Goal: Task Accomplishment & Management: Manage account settings

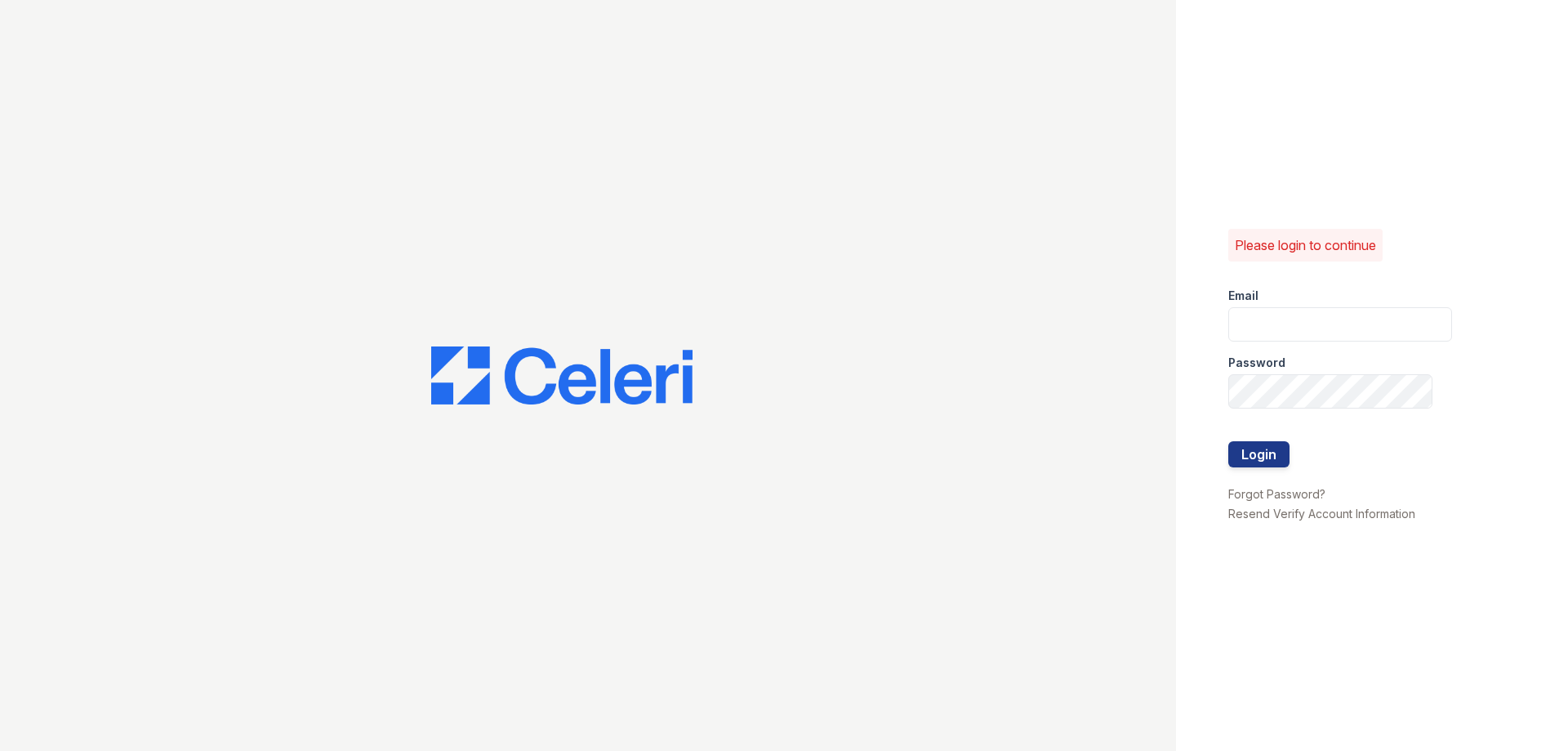
click at [1033, 432] on div at bounding box center [588, 375] width 1176 height 751
click at [1046, 385] on div at bounding box center [588, 375] width 1176 height 751
click at [1253, 307] on input "email" at bounding box center [1340, 324] width 224 height 34
type input "[PERSON_NAME][EMAIL_ADDRESS][PERSON_NAME][DOMAIN_NAME]"
click at [1228, 441] on button "Login" at bounding box center [1259, 454] width 61 height 26
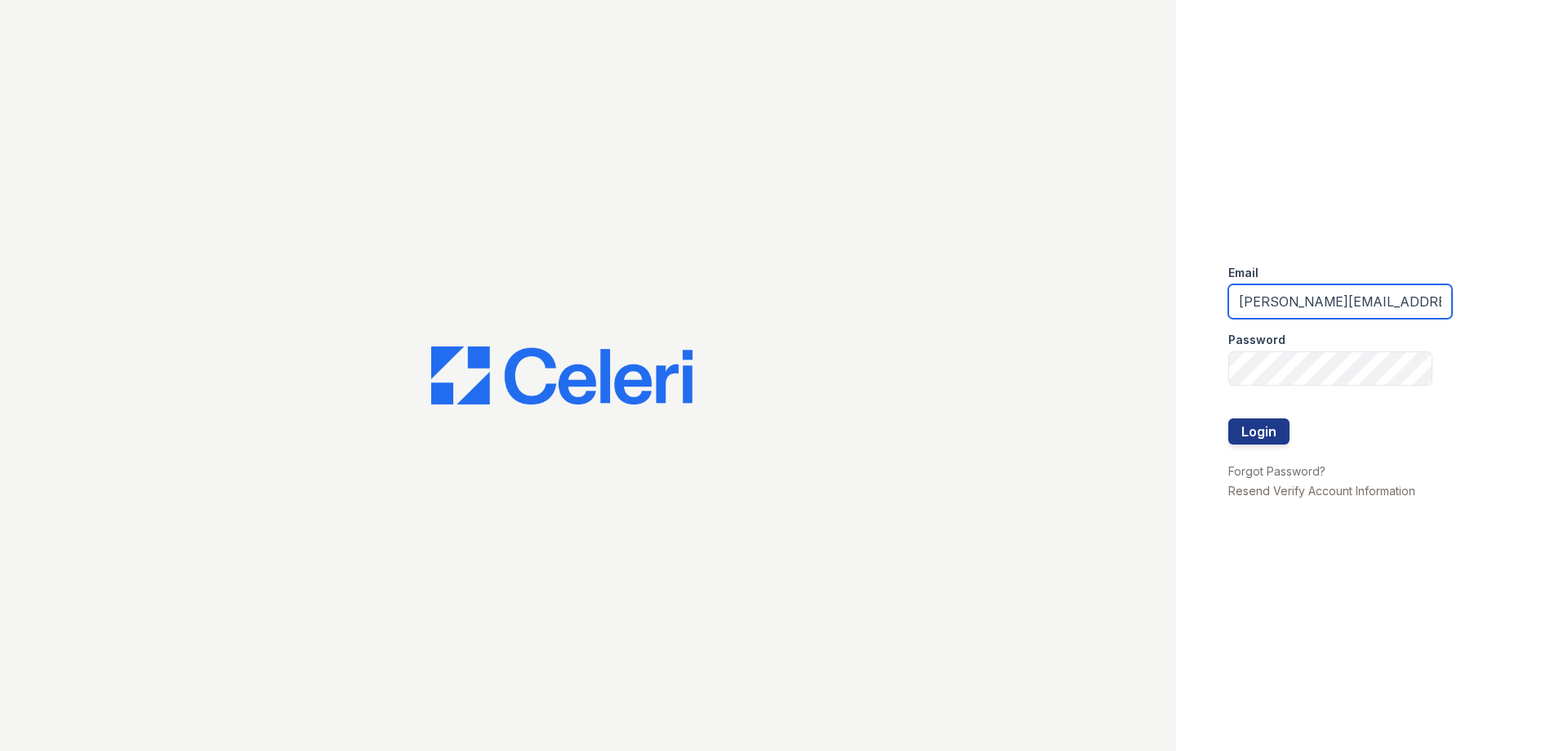
click at [1415, 310] on input "juliann.sutherland@greystar.com" at bounding box center [1340, 302] width 224 height 34
click at [1228, 418] on button "Login" at bounding box center [1259, 431] width 61 height 26
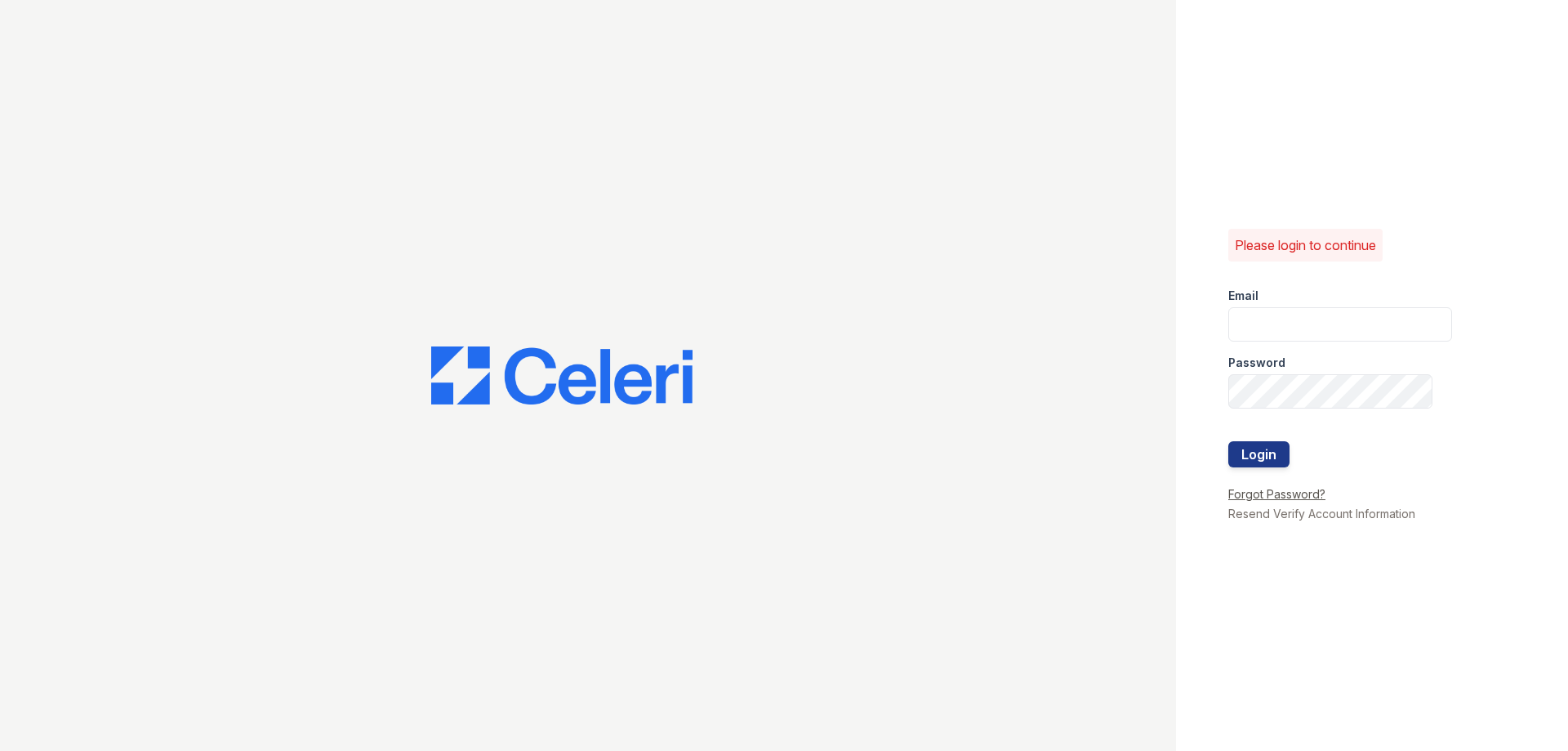
click at [1278, 494] on link "Forgot Password?" at bounding box center [1277, 494] width 97 height 14
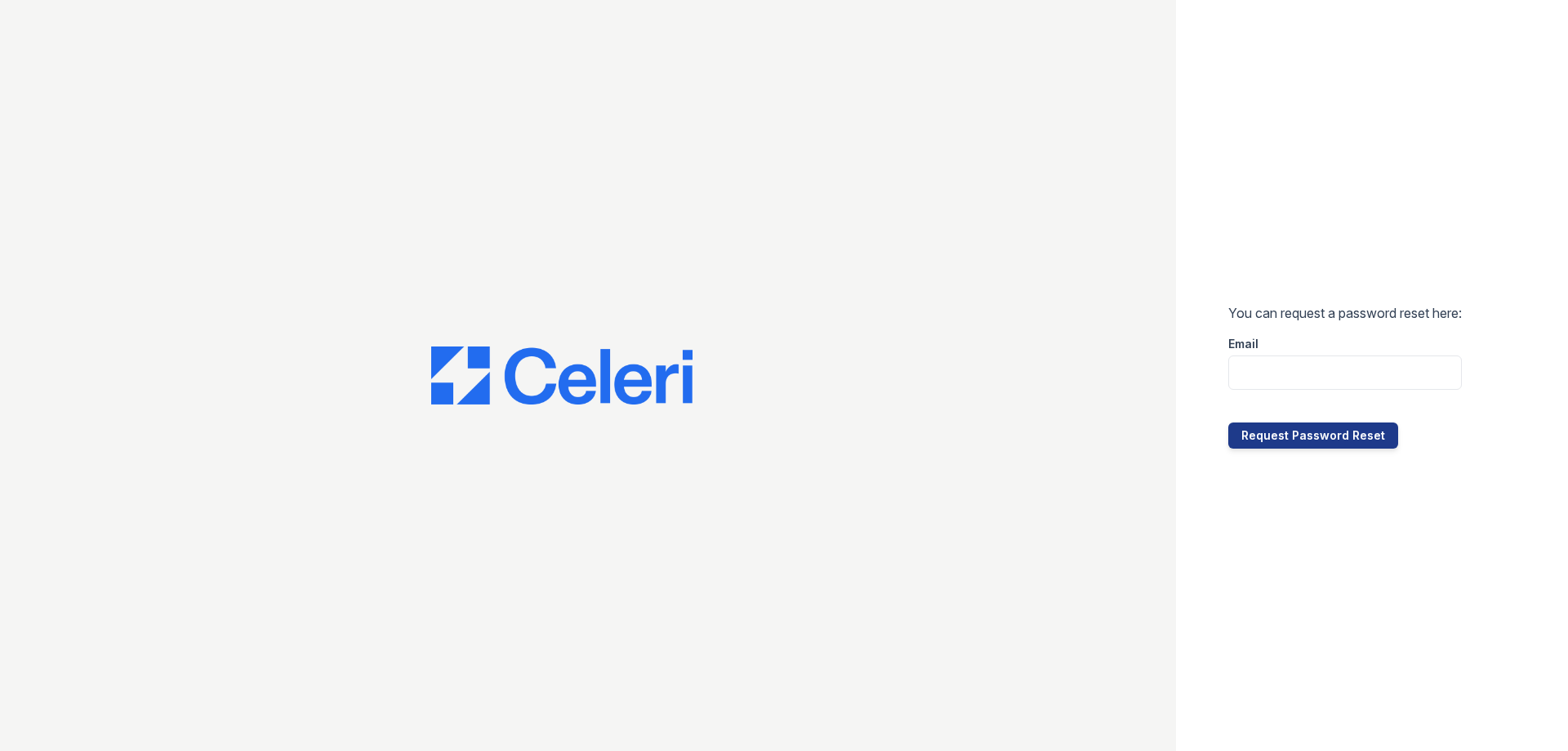
click at [1253, 336] on label "Email" at bounding box center [1243, 343] width 30 height 16
click at [1271, 364] on input "email" at bounding box center [1345, 372] width 234 height 34
type input "[PERSON_NAME][EMAIL_ADDRESS][PERSON_NAME][DOMAIN_NAME]"
click at [1339, 440] on button "Request Password Reset" at bounding box center [1313, 435] width 170 height 26
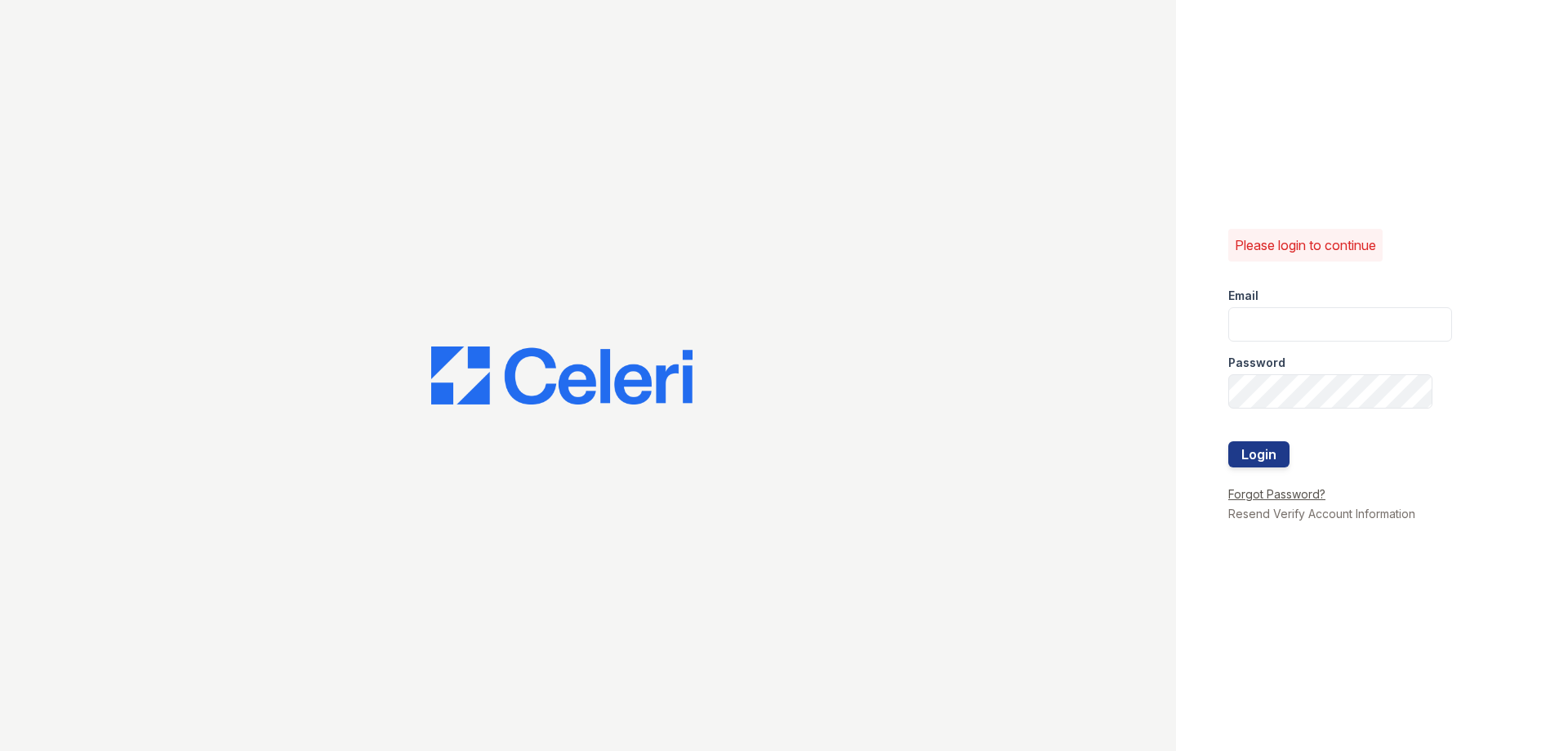
click at [1270, 495] on link "Forgot Password?" at bounding box center [1277, 494] width 97 height 14
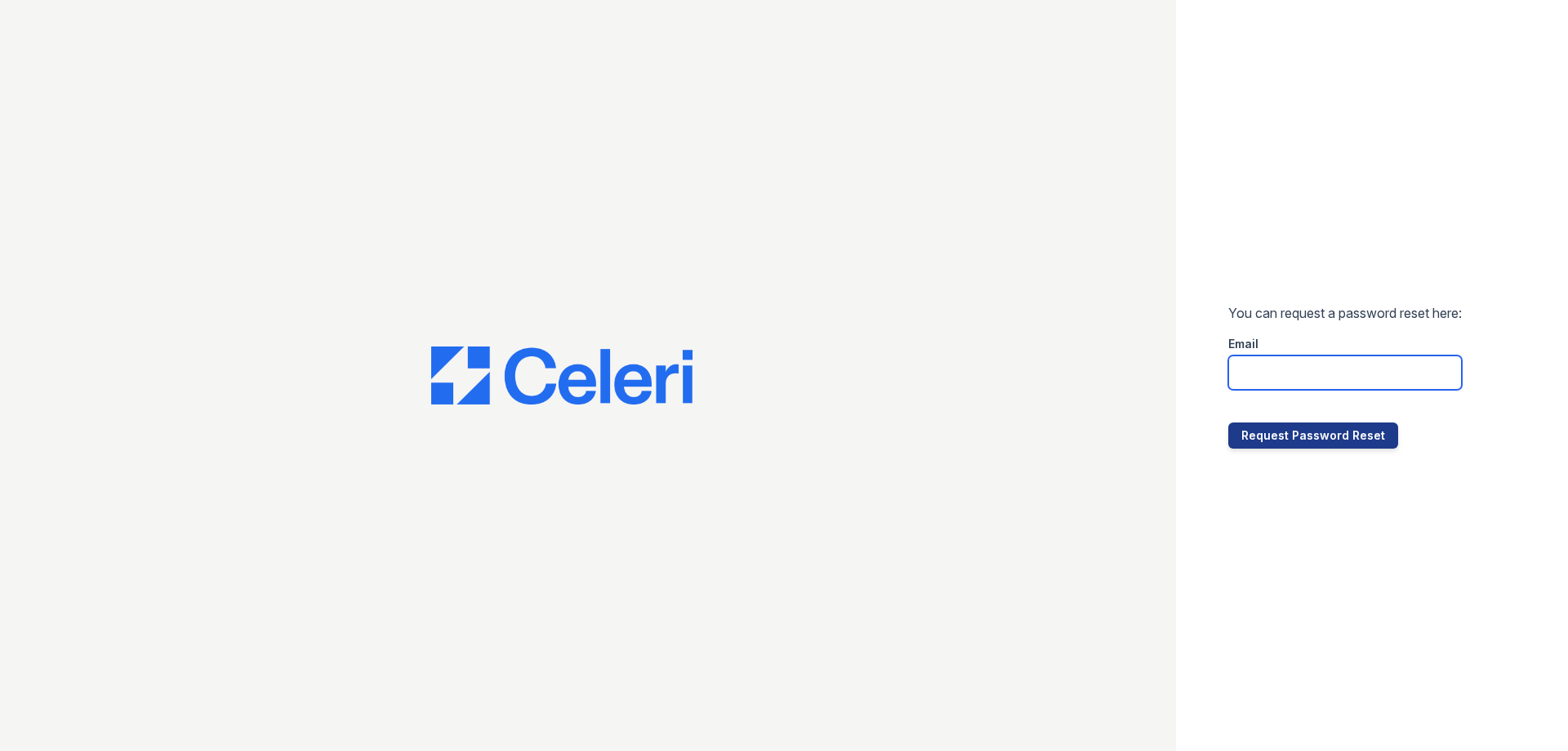
click at [1263, 385] on input "email" at bounding box center [1345, 372] width 234 height 34
type input "juliann.sutherland@greystar.com"
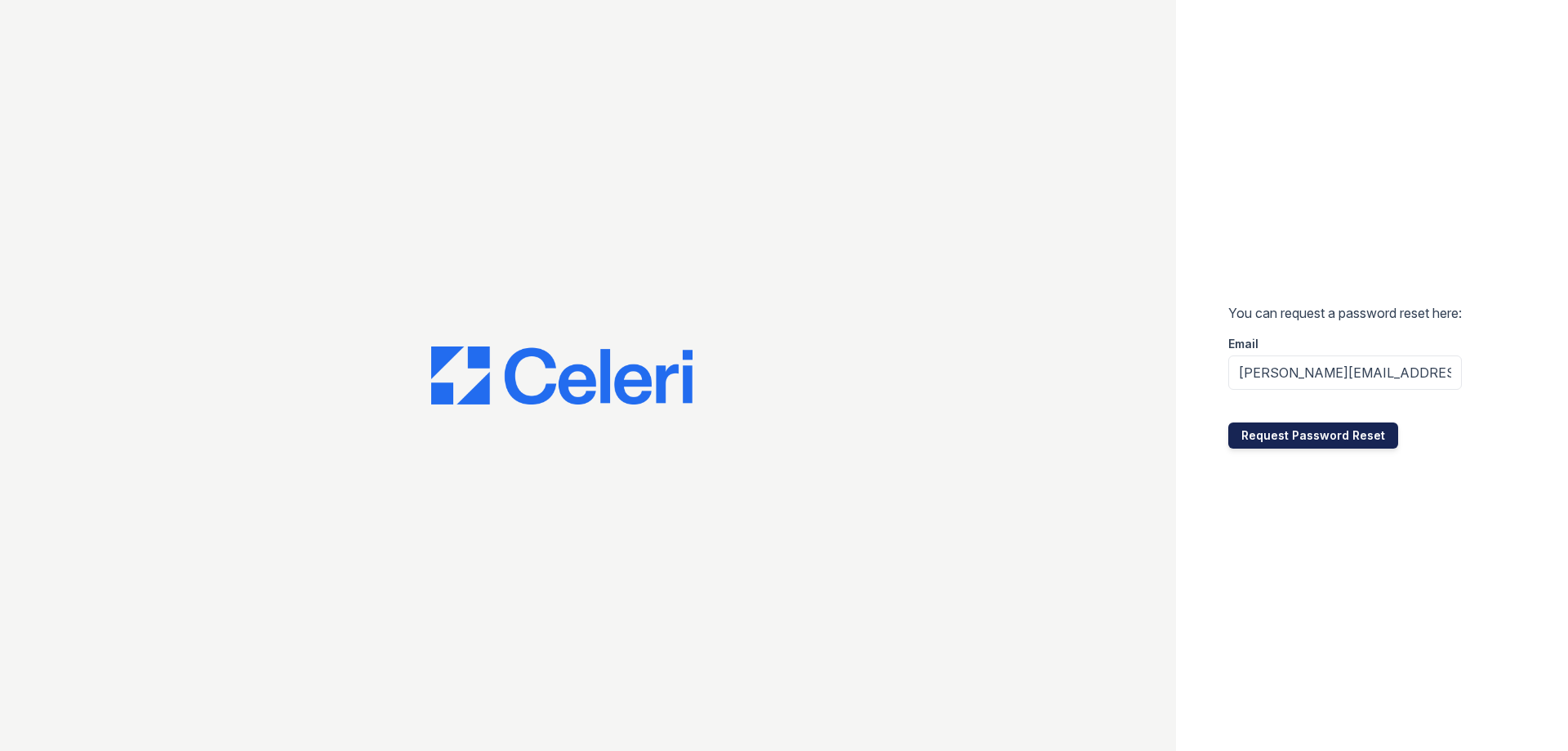
click at [1319, 438] on button "Request Password Reset" at bounding box center [1313, 435] width 170 height 26
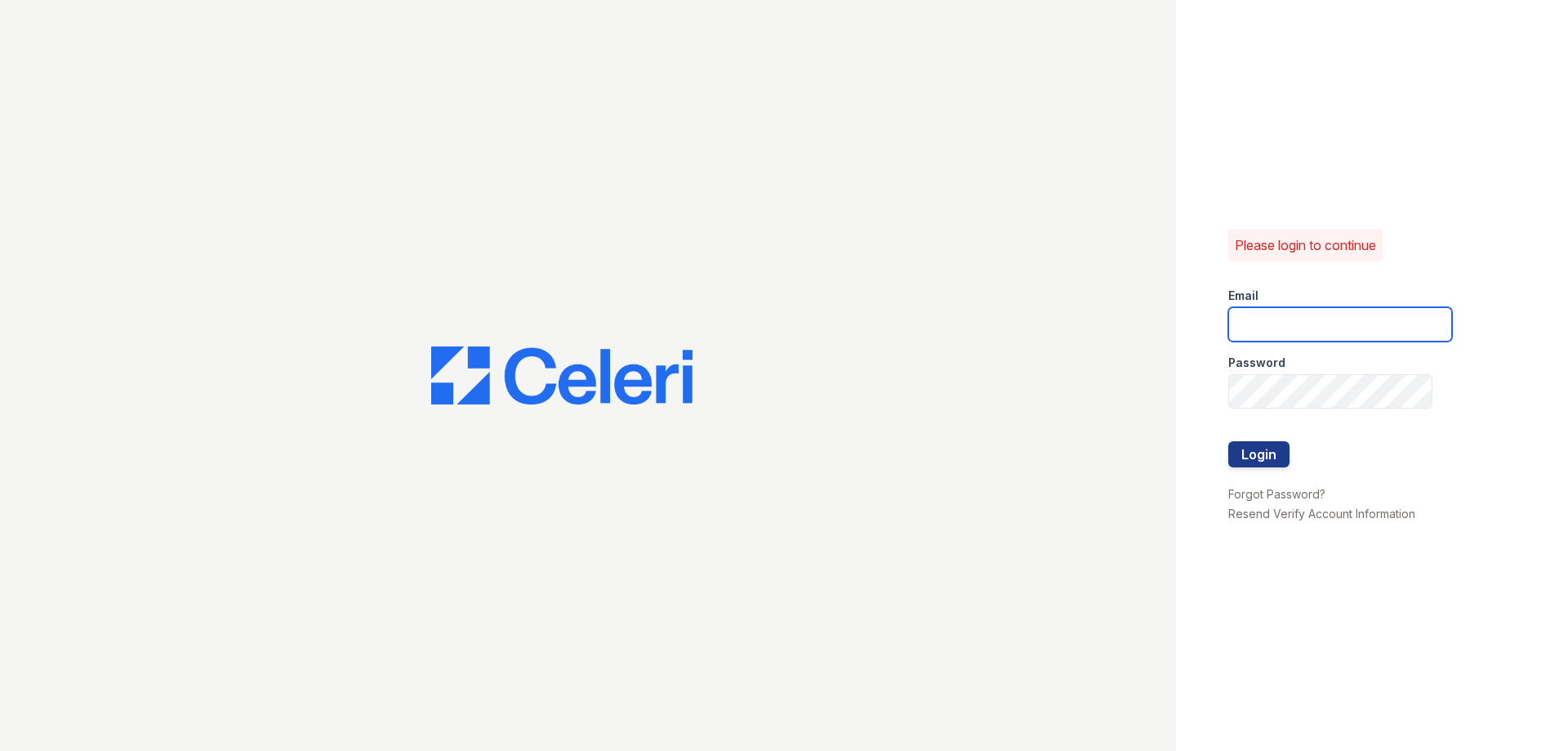
click at [1245, 334] on input "email" at bounding box center [1340, 324] width 224 height 34
type input "[PERSON_NAME][EMAIL_ADDRESS][PERSON_NAME][DOMAIN_NAME]"
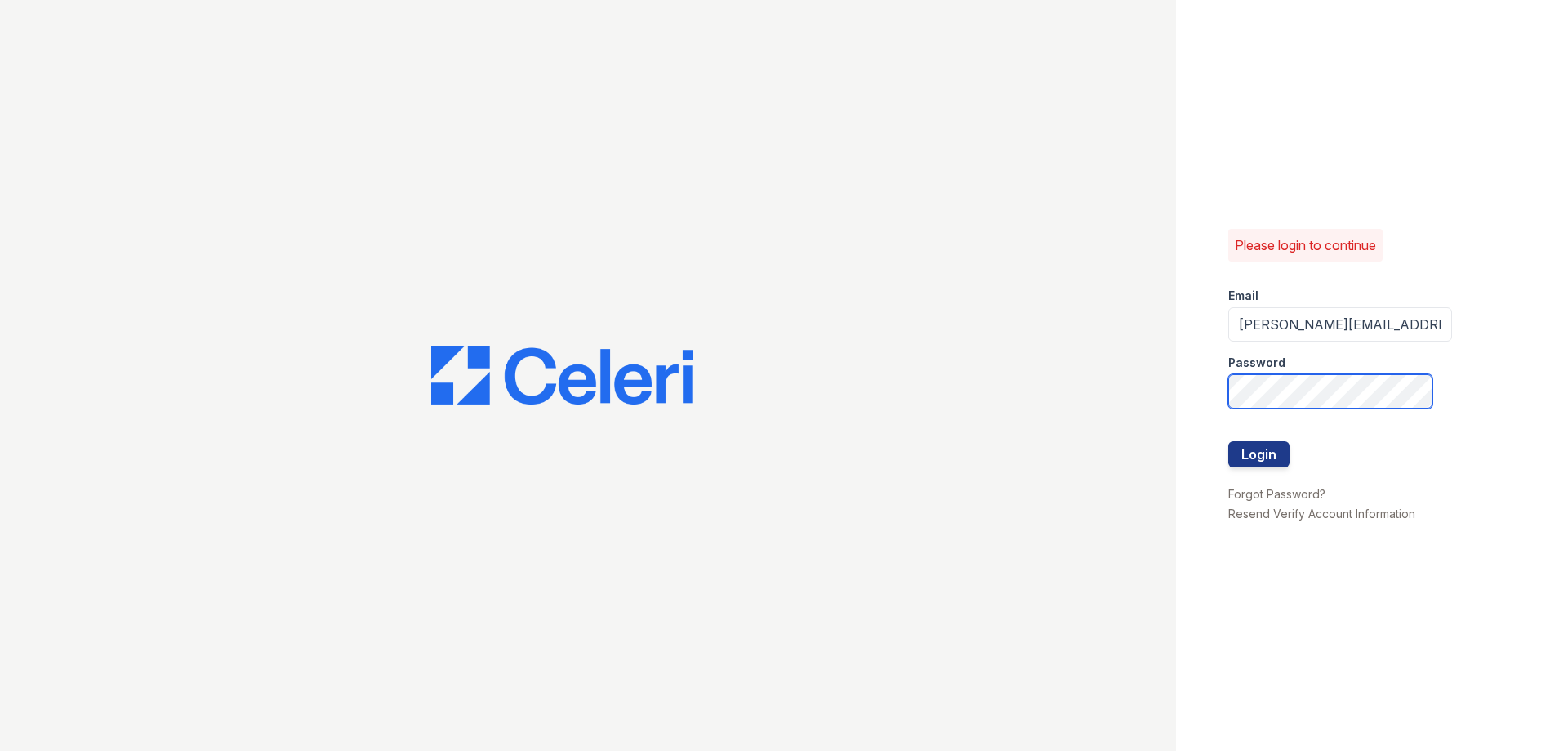
click at [1228, 441] on button "Login" at bounding box center [1259, 454] width 61 height 26
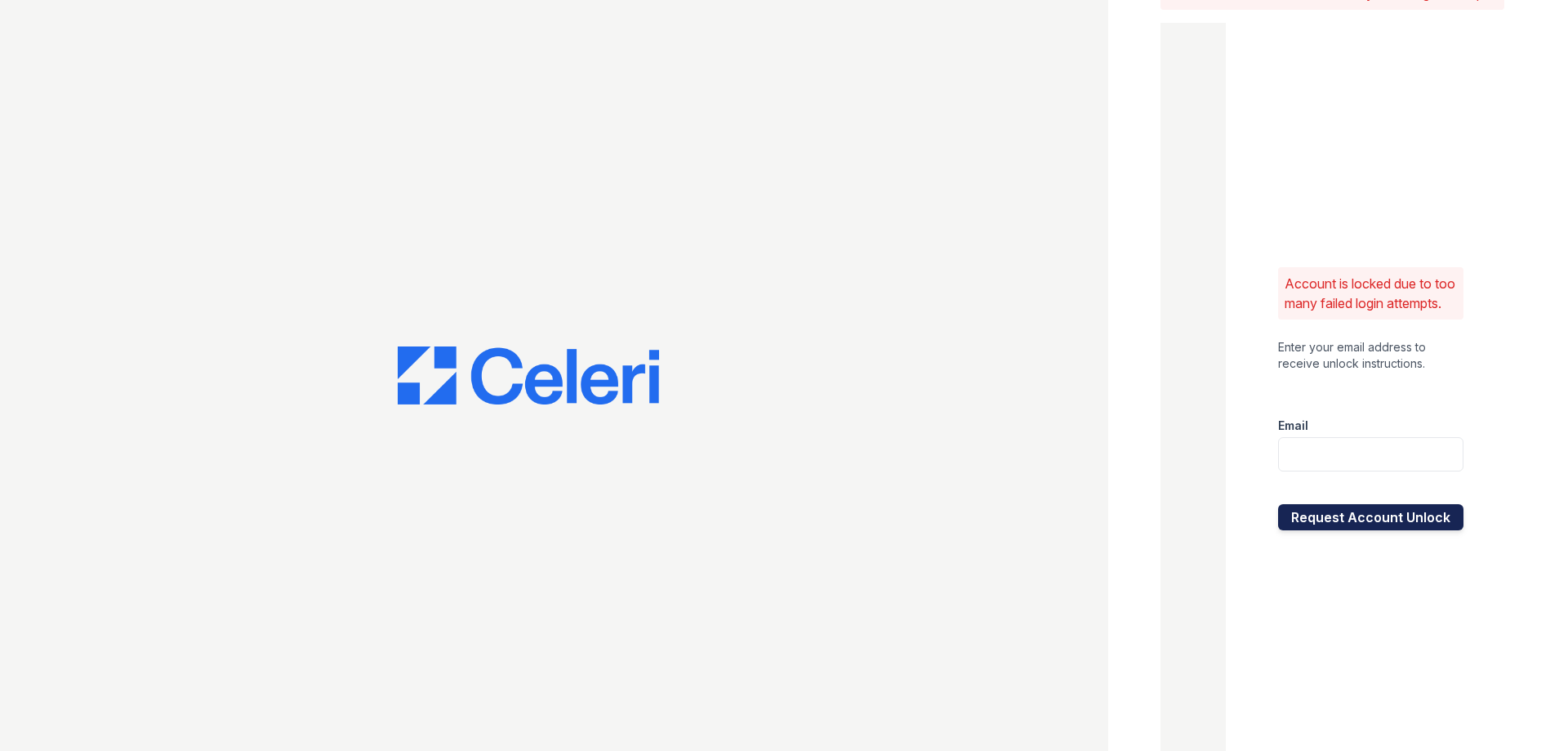
click at [1304, 527] on button "Request Account Unlock" at bounding box center [1370, 516] width 185 height 26
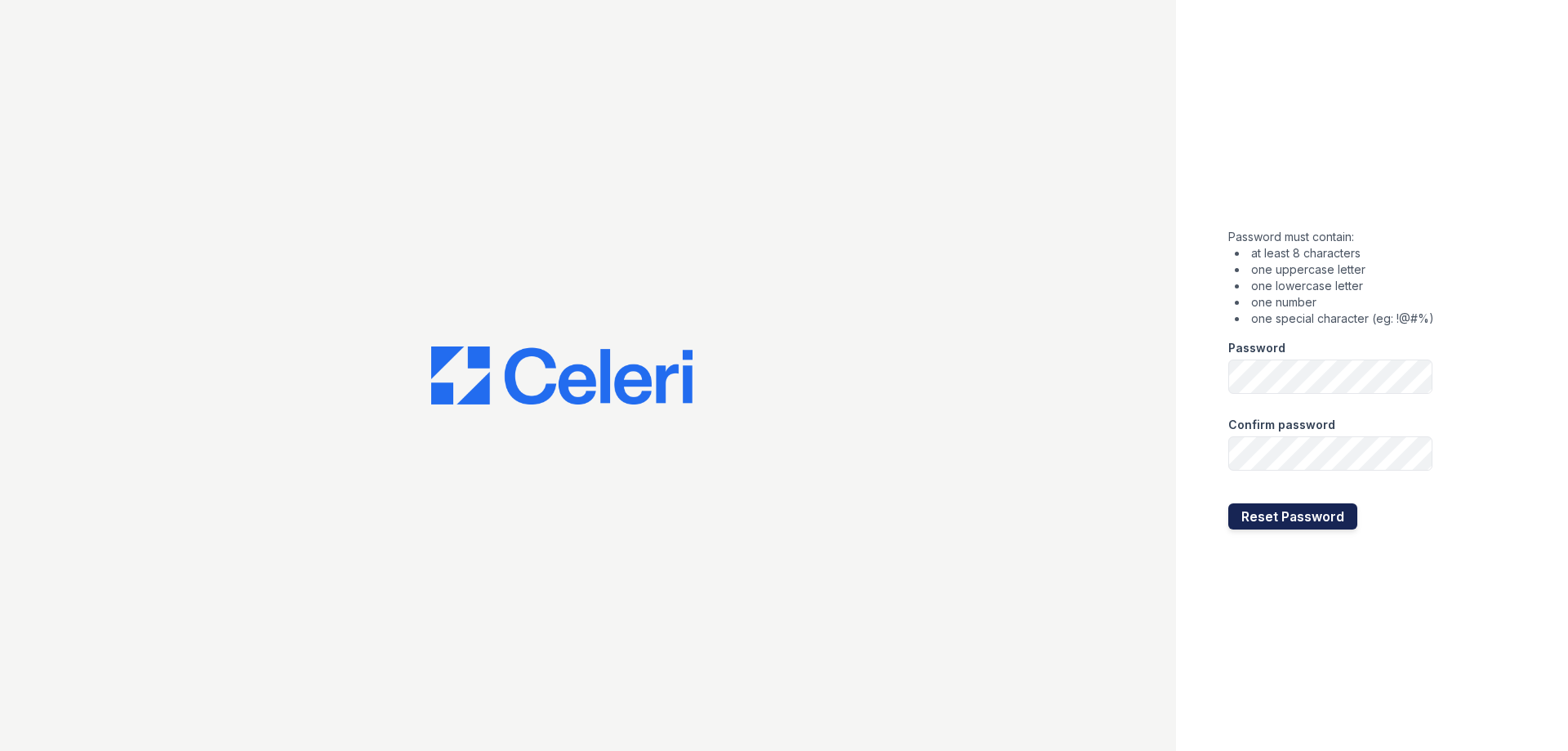
click at [1288, 512] on button "Reset Password" at bounding box center [1293, 516] width 129 height 26
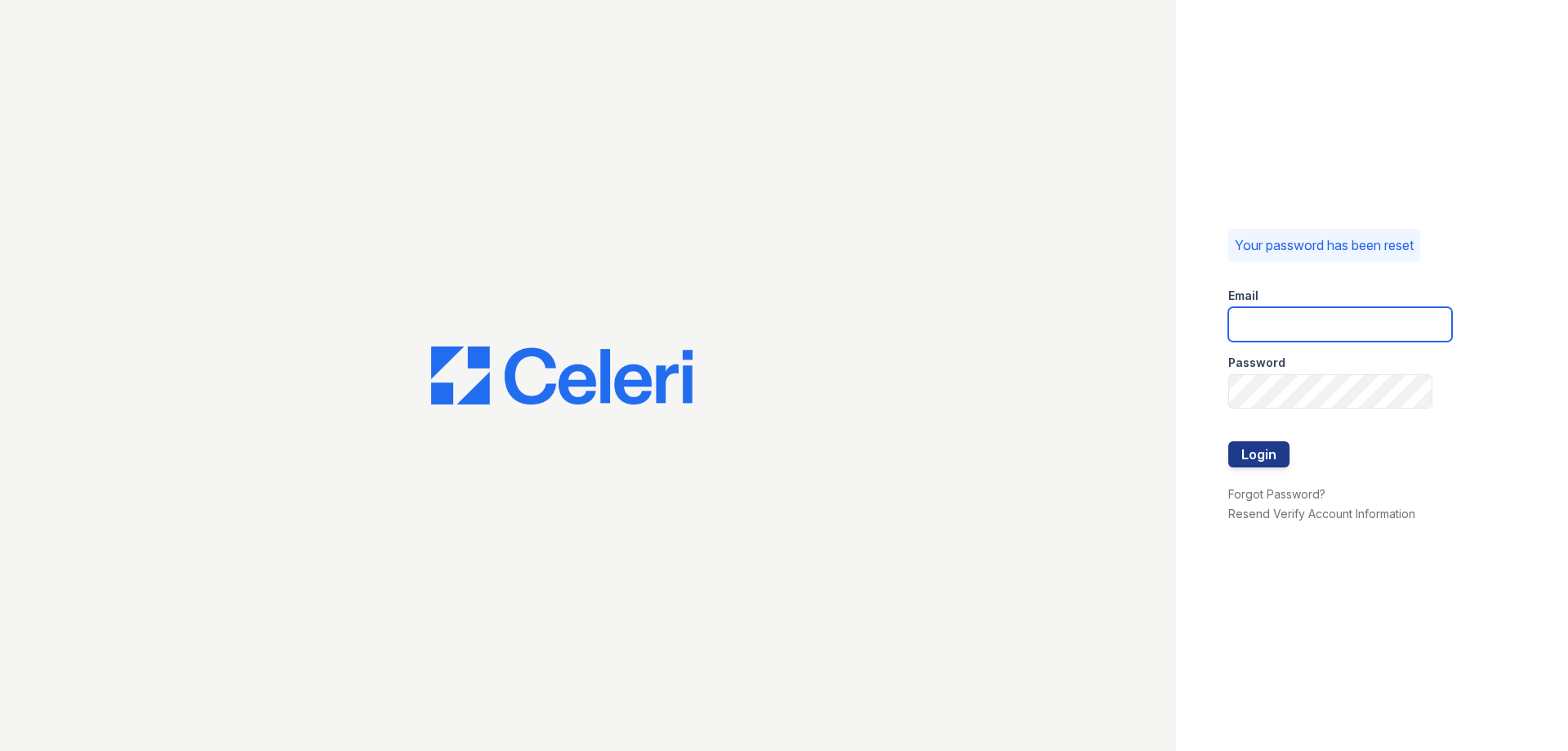
click at [1260, 326] on input "email" at bounding box center [1340, 324] width 224 height 34
type input "[PERSON_NAME][EMAIL_ADDRESS][PERSON_NAME][DOMAIN_NAME]"
click at [1267, 445] on button "Login" at bounding box center [1259, 454] width 61 height 26
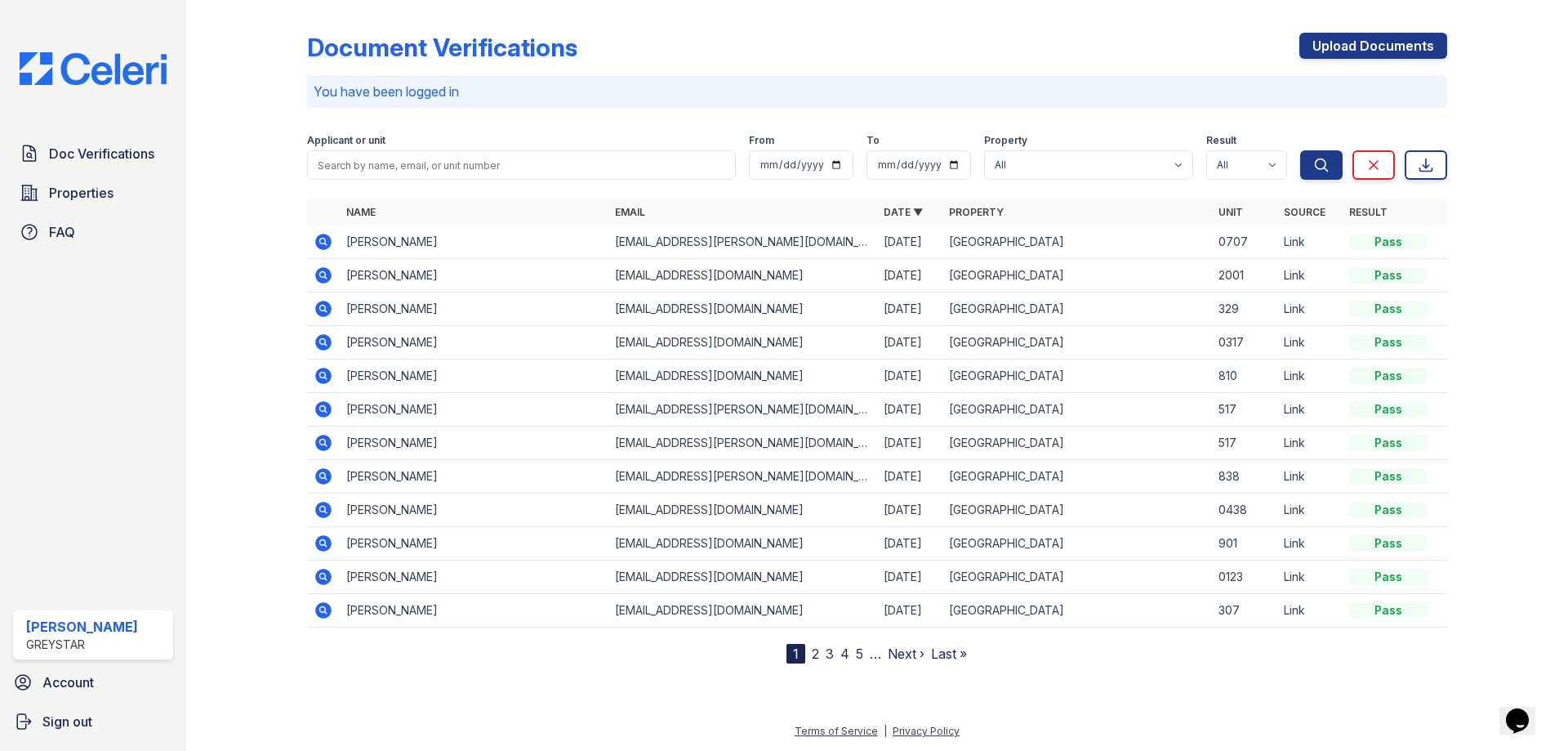
click at [603, 105] on div "You have been logged in" at bounding box center [877, 91] width 1140 height 33
